Goal: Find specific page/section: Find specific page/section

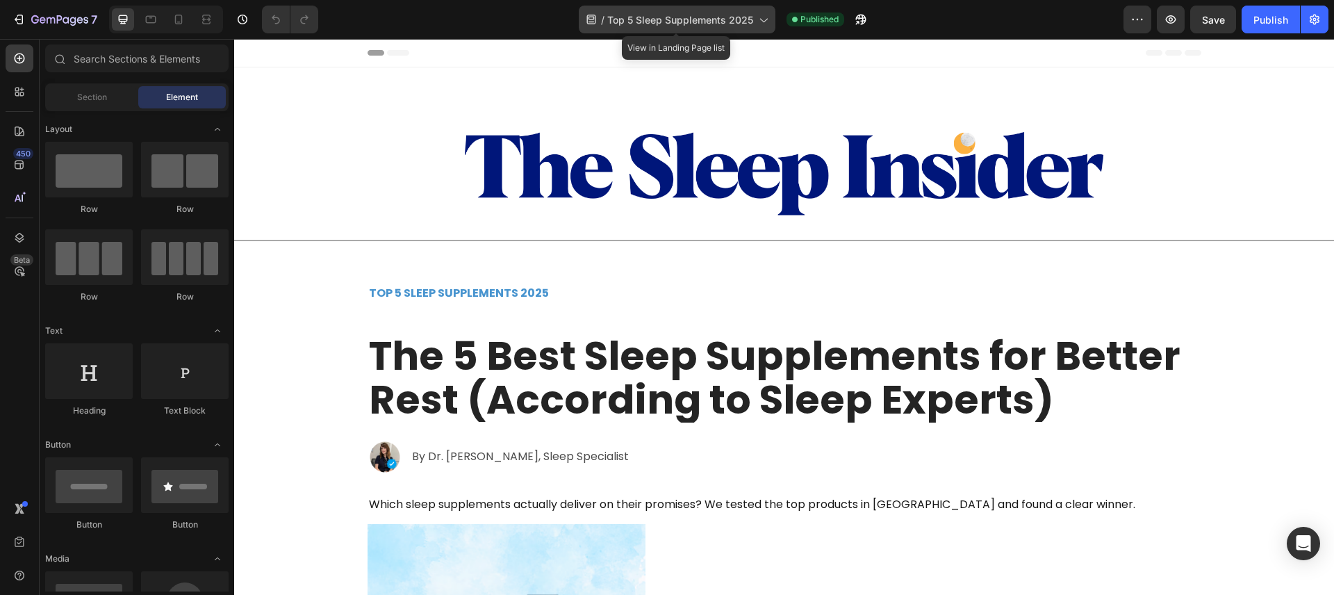
click at [764, 24] on icon at bounding box center [763, 20] width 14 height 14
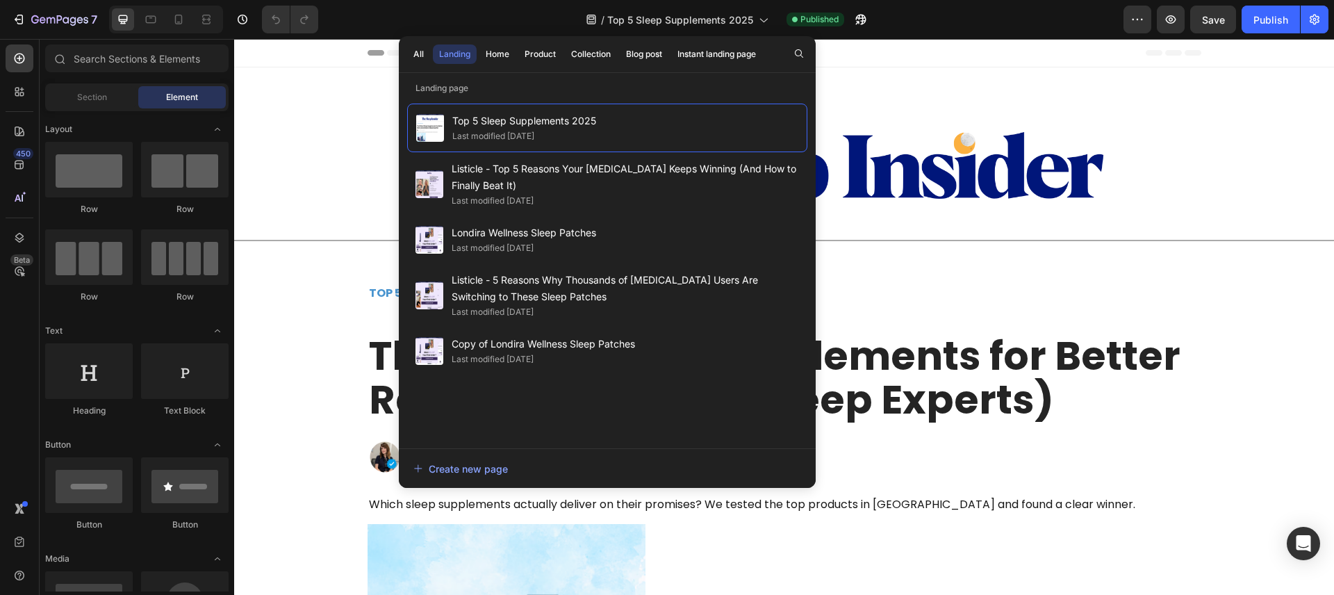
click at [1051, 22] on div "/ Top 5 Sleep Supplements 2025 Published" at bounding box center [726, 20] width 794 height 28
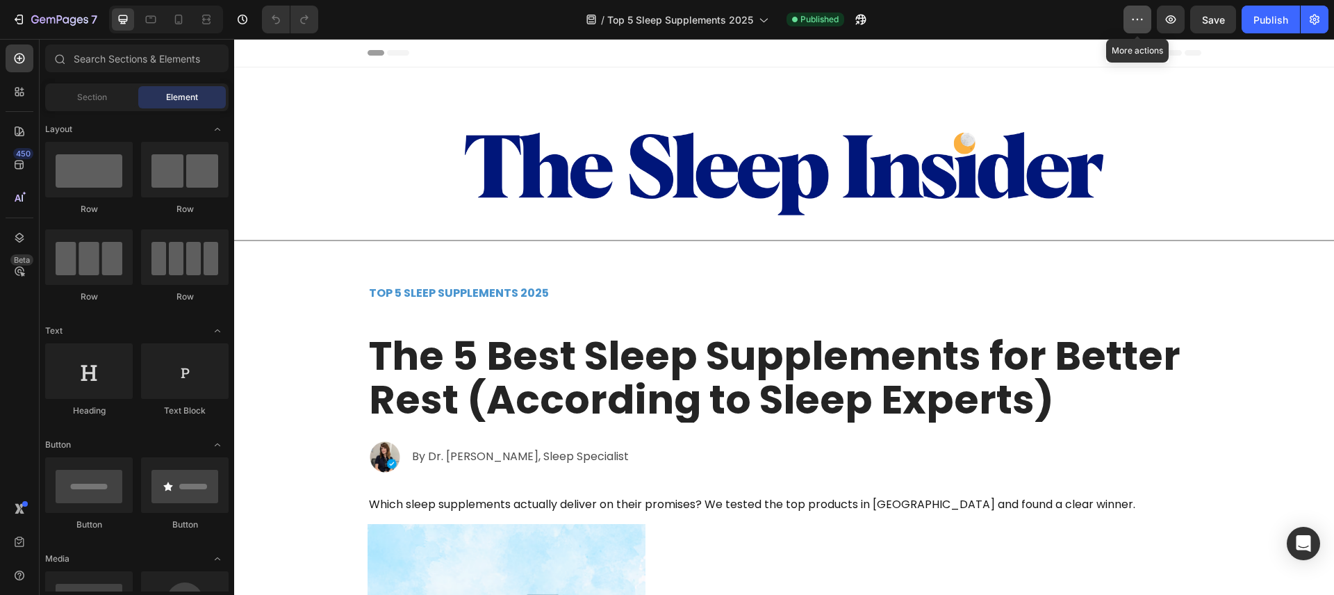
click at [1135, 17] on icon "button" at bounding box center [1138, 20] width 14 height 14
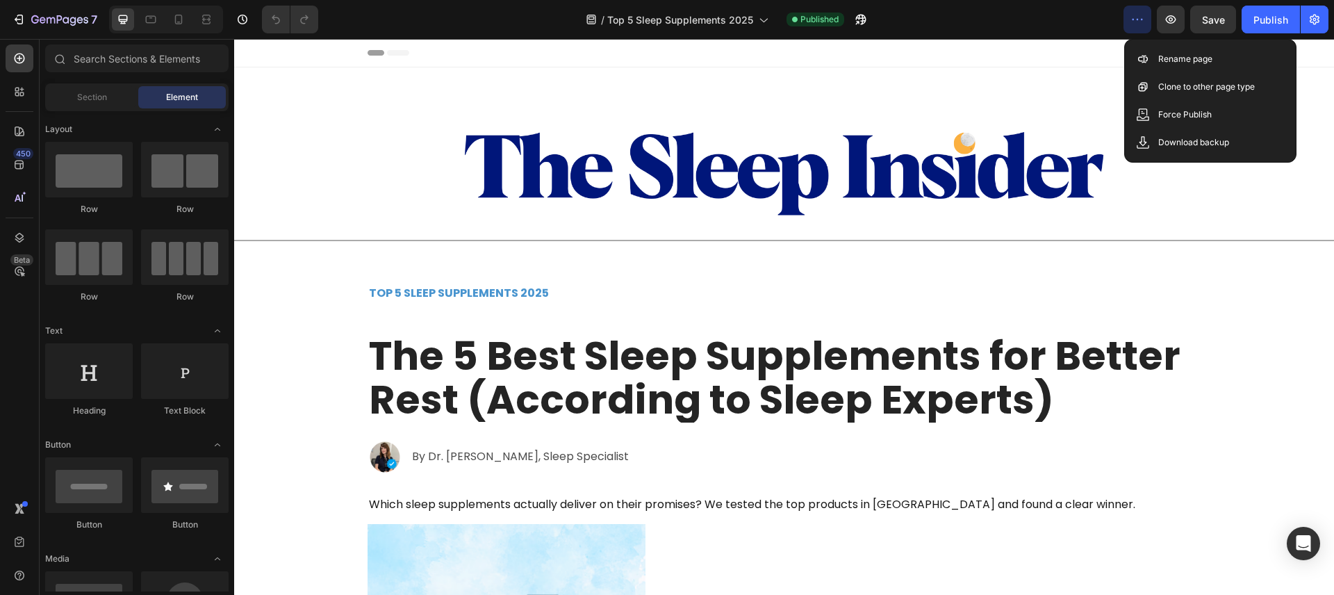
click at [1083, 21] on div "/ Top 5 Sleep Supplements 2025 Published" at bounding box center [726, 20] width 794 height 28
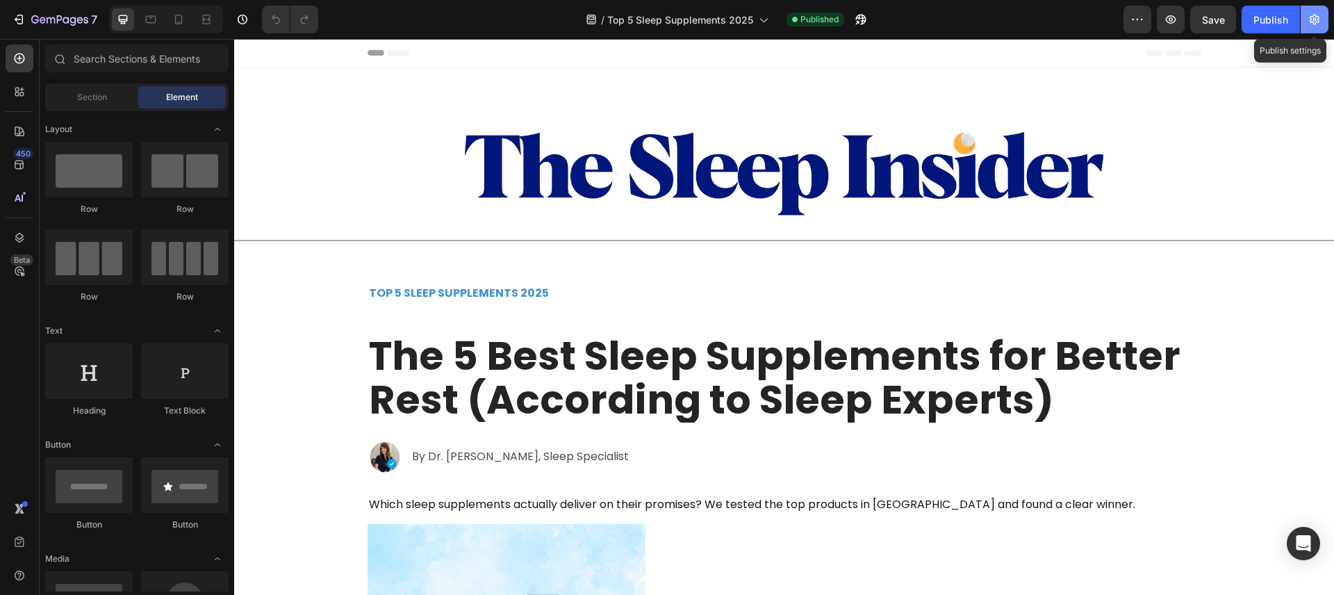
click at [1311, 17] on icon "button" at bounding box center [1315, 20] width 14 height 14
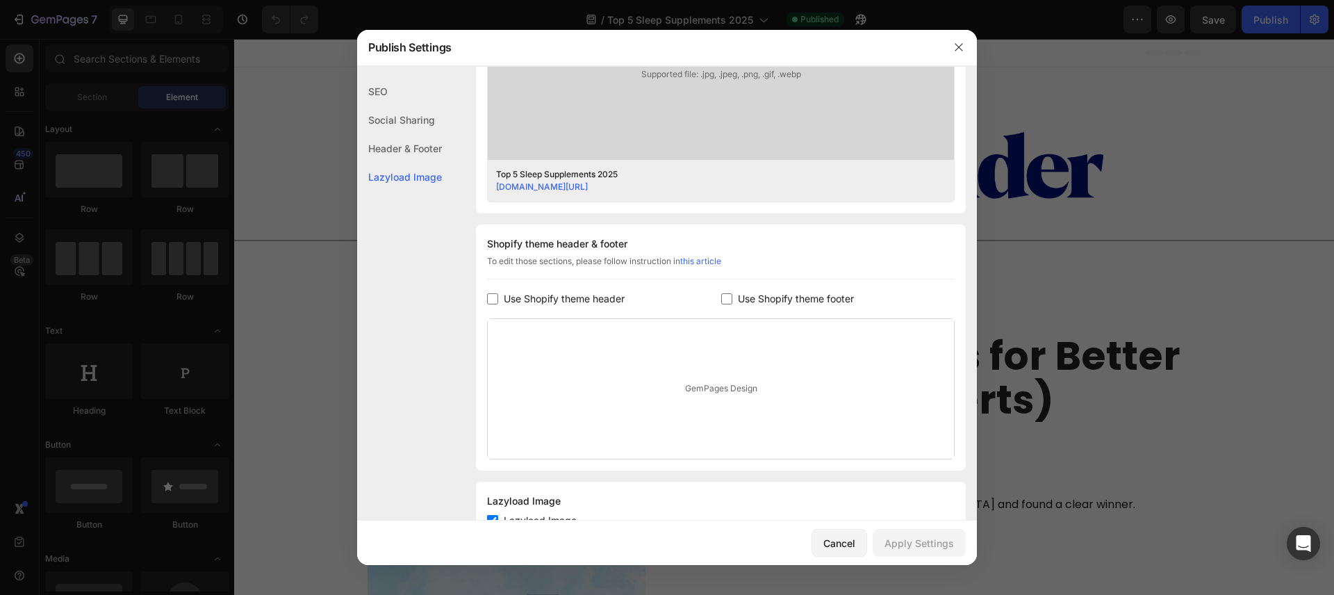
scroll to position [559, 0]
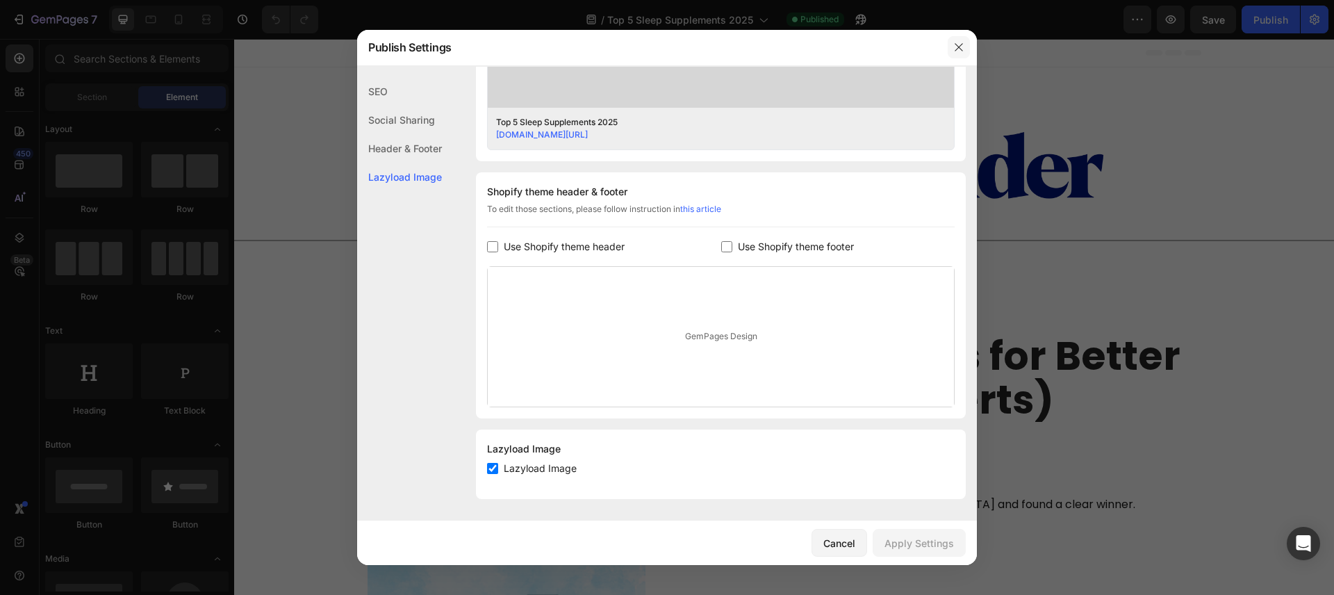
click at [964, 38] on button "button" at bounding box center [959, 47] width 22 height 22
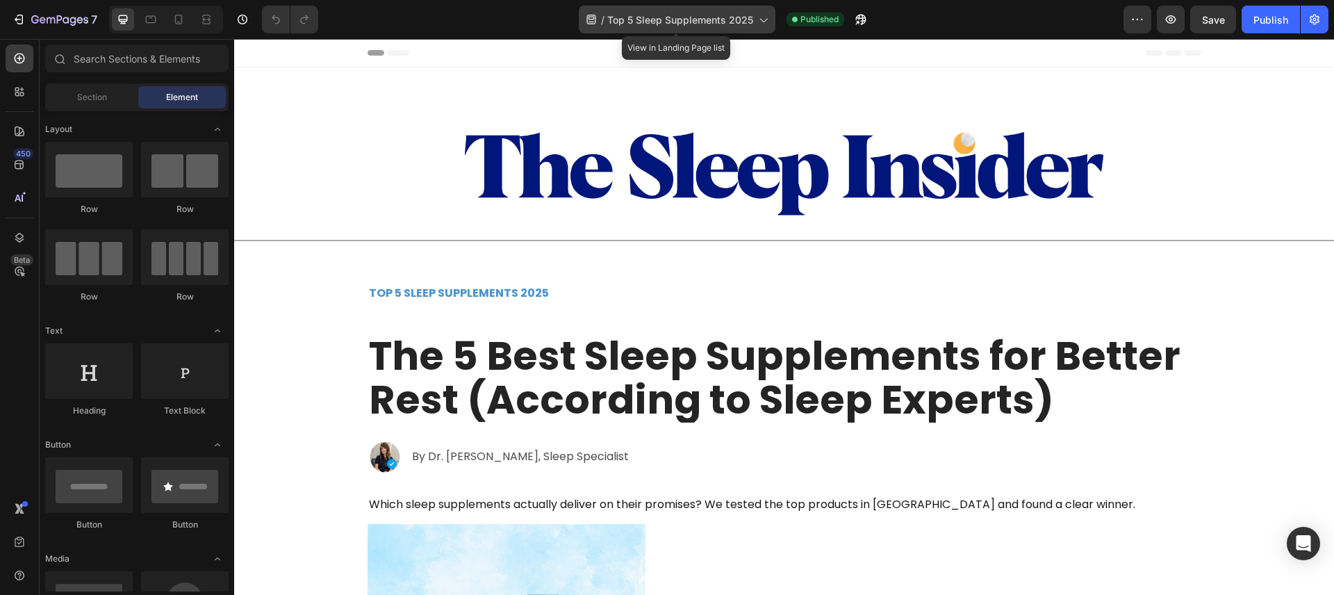
click at [673, 29] on div "/ Top 5 Sleep Supplements 2025" at bounding box center [677, 20] width 197 height 28
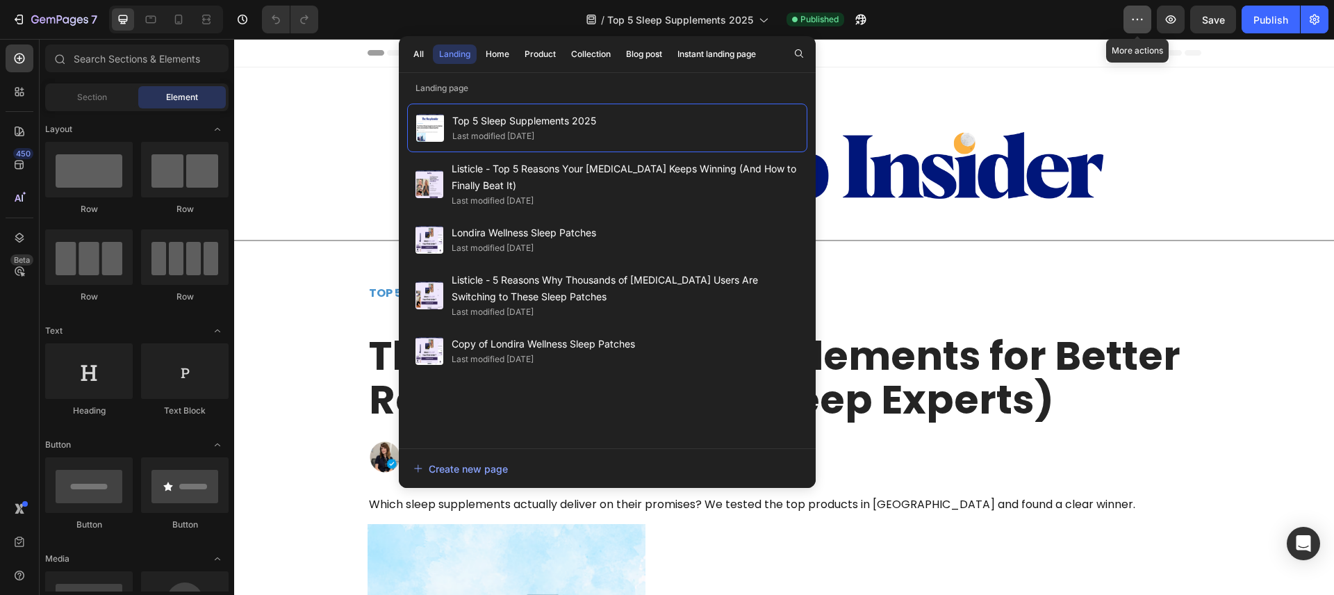
click at [1147, 20] on button "button" at bounding box center [1138, 20] width 28 height 28
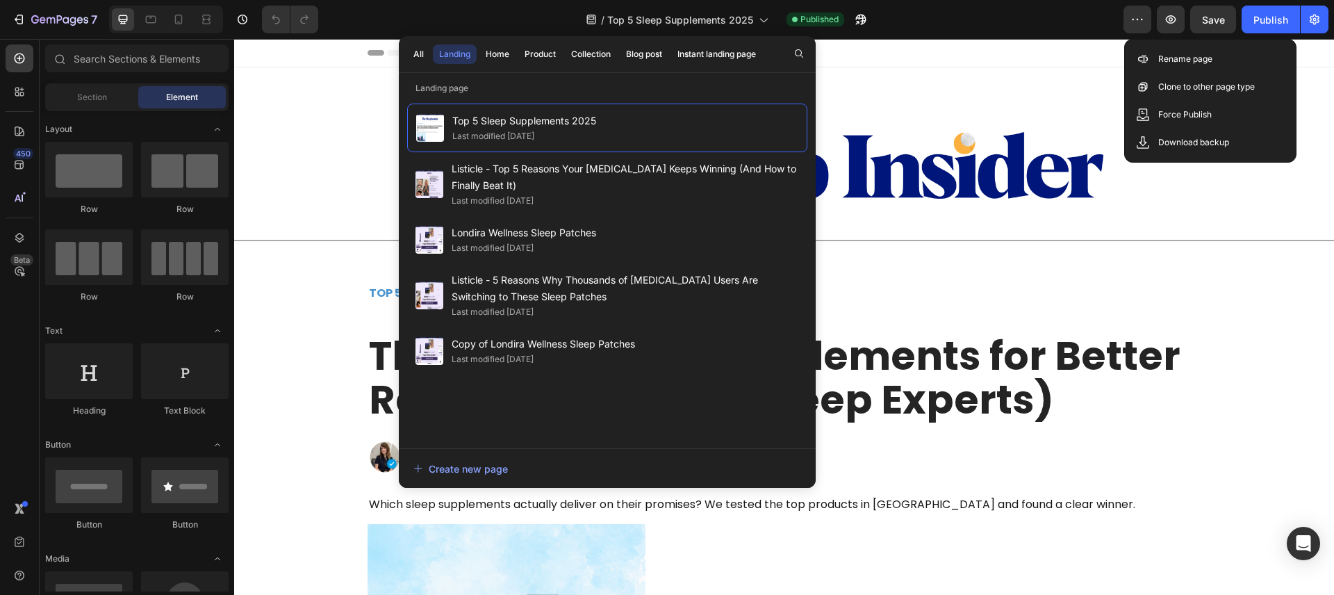
click at [1036, 22] on div "/ Top 5 Sleep Supplements 2025 Published" at bounding box center [726, 20] width 794 height 28
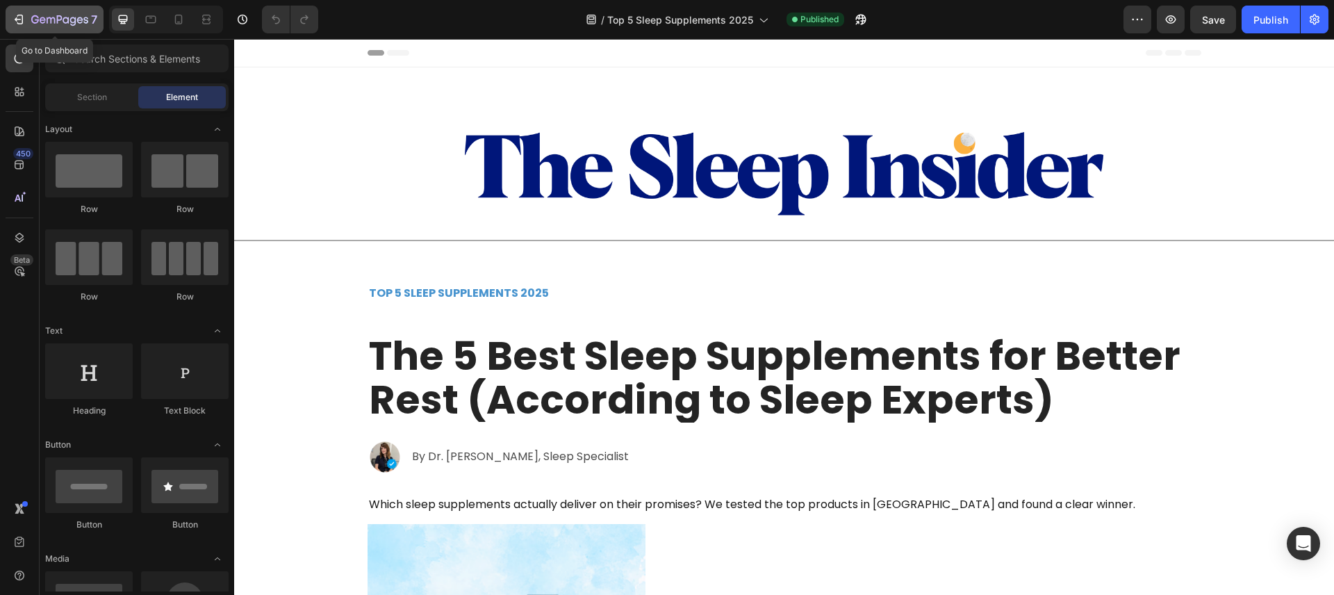
click at [28, 11] on div "7" at bounding box center [54, 19] width 85 height 17
